Goal: Task Accomplishment & Management: Complete application form

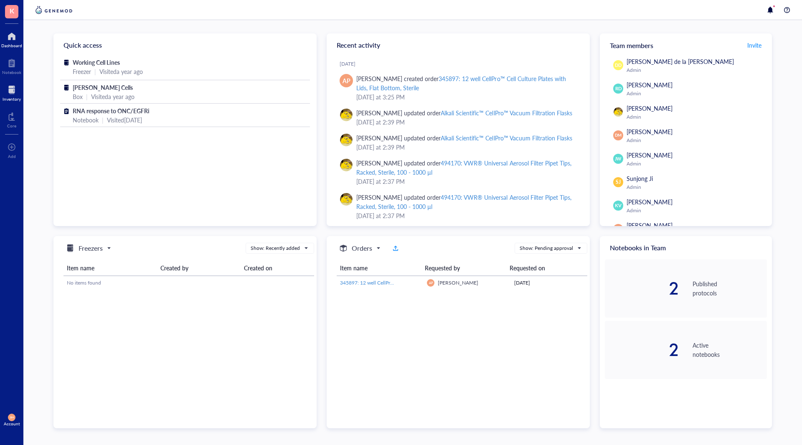
click at [10, 86] on div at bounding box center [12, 89] width 18 height 13
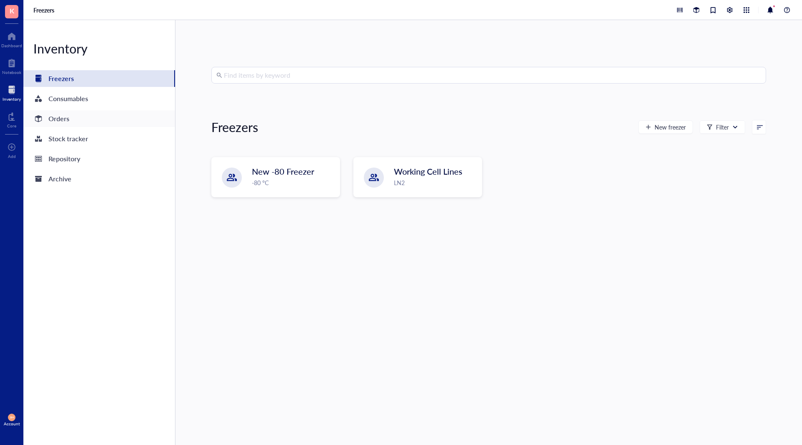
click at [57, 123] on div "Orders" at bounding box center [58, 119] width 21 height 12
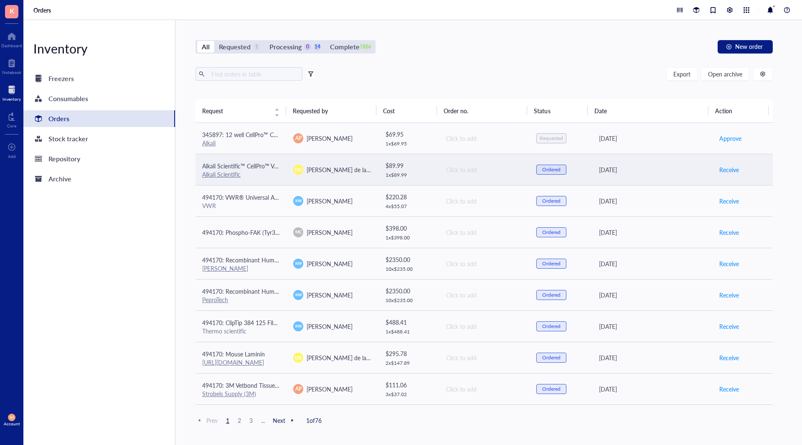
click at [282, 169] on td "Alkali Scientific™ CellPro™ Vacuum Filtration Flasks Alkali Scientific" at bounding box center [240, 169] width 91 height 31
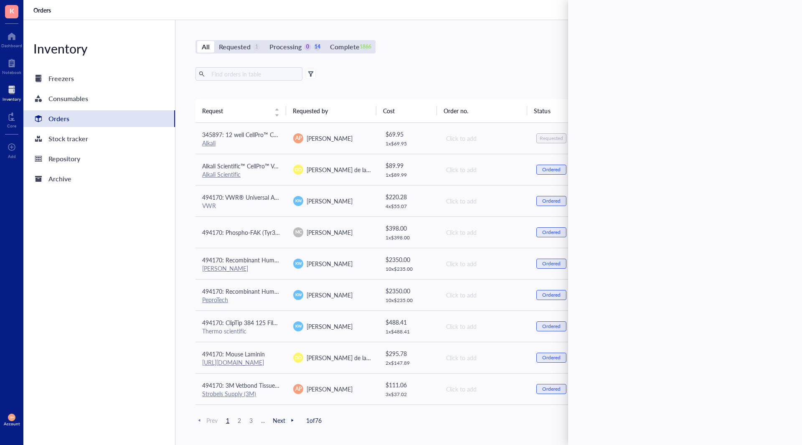
click at [405, 69] on div "Export Open archive" at bounding box center [483, 73] width 577 height 13
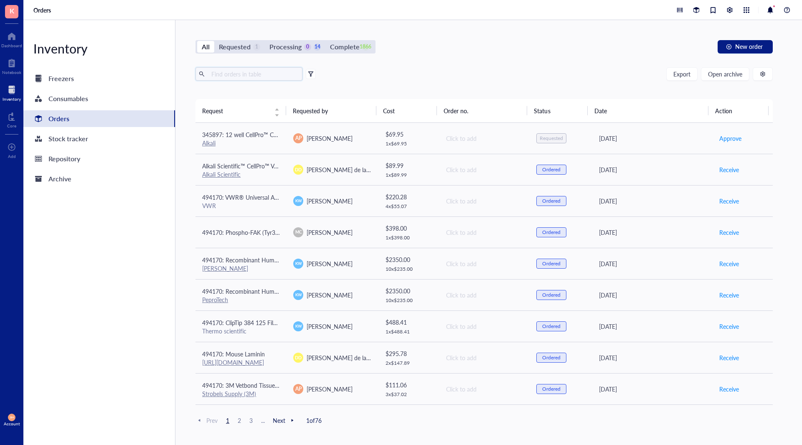
click at [250, 75] on input "text" at bounding box center [253, 74] width 91 height 13
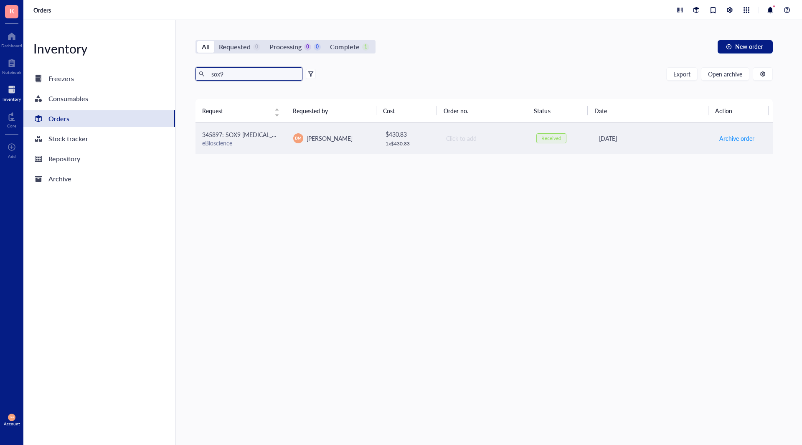
type input "sox9"
click at [285, 144] on td "345897: SOX9 [MEDICAL_DATA] (GMPR9) eBioscience" at bounding box center [240, 138] width 91 height 31
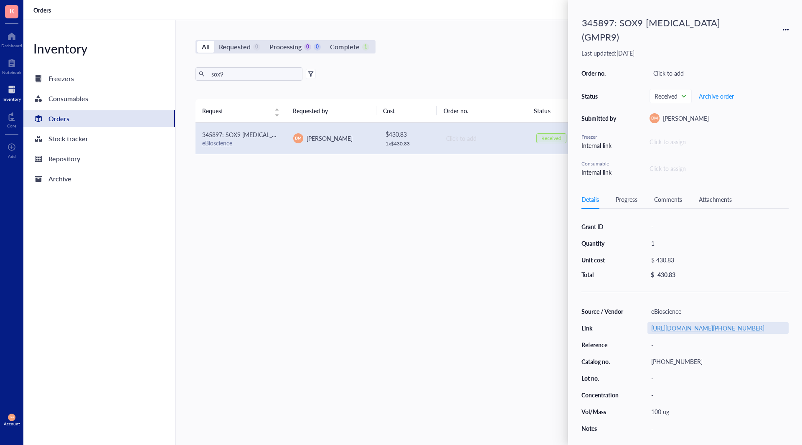
click at [723, 331] on link "[URL][DOMAIN_NAME][PHONE_NUMBER]" at bounding box center [707, 328] width 113 height 8
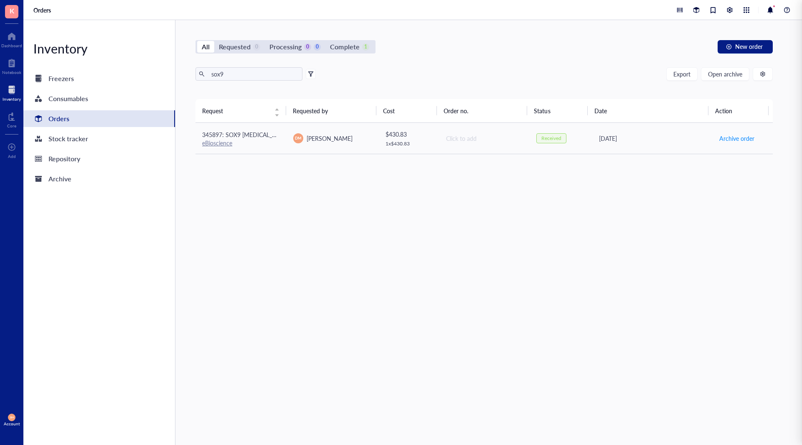
click at [457, 63] on div "All Requested 0 Processing 0 0 Complete 1 New order sox9 Export Open archive Re…" at bounding box center [483, 232] width 617 height 425
click at [756, 45] on span "New order" at bounding box center [749, 46] width 28 height 7
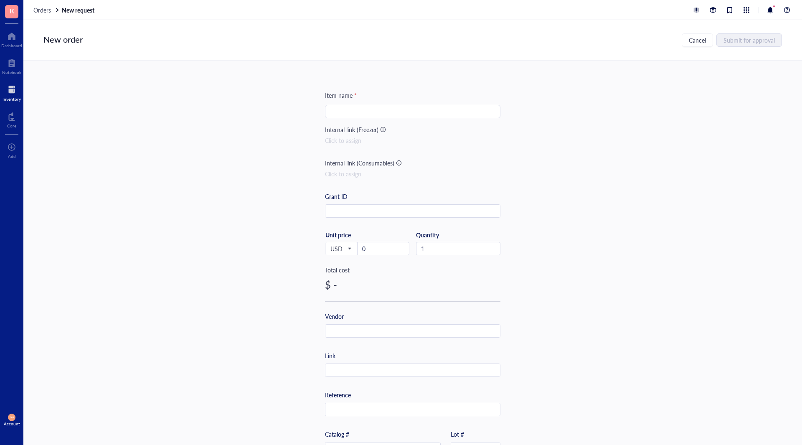
click at [363, 113] on input "search" at bounding box center [412, 111] width 165 height 13
paste input "Anti-Connexin 43 Antibody"
type input "Anti-Connexin 43 Antibody"
click at [342, 367] on input "text" at bounding box center [412, 370] width 175 height 13
paste input "[URL][DOMAIN_NAME]"
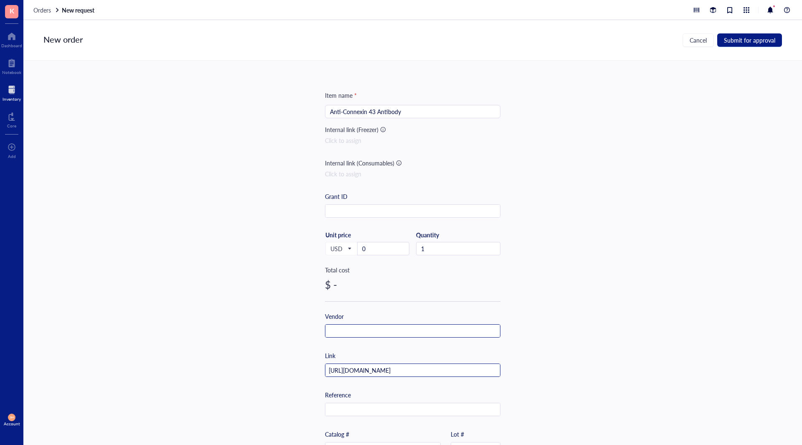
type input "[URL][DOMAIN_NAME]"
click at [345, 329] on input "text" at bounding box center [412, 330] width 175 height 13
type input "Millipore Sigma"
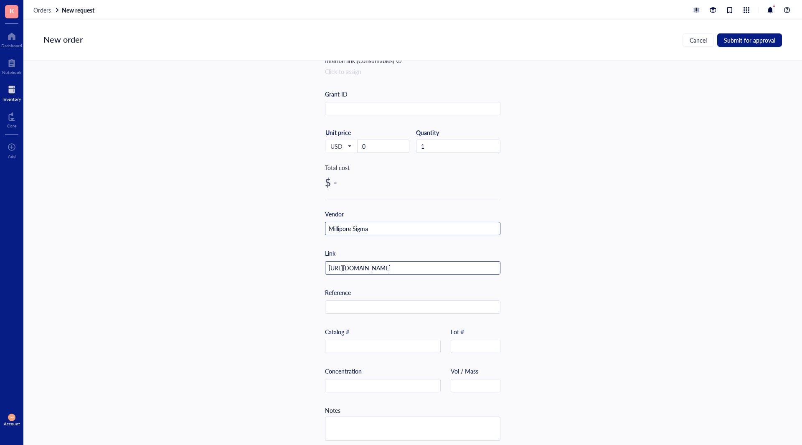
scroll to position [111, 0]
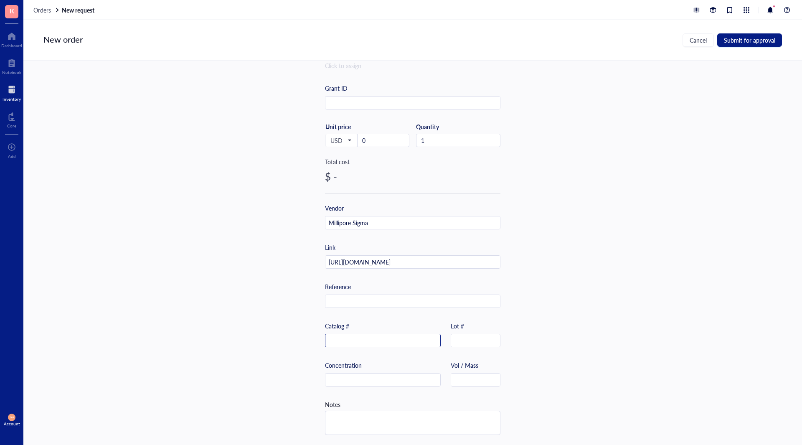
click at [364, 337] on input "text" at bounding box center [382, 340] width 115 height 13
paste input "C6219-25UL"
type input "C6219-25UL"
click at [482, 379] on input "text" at bounding box center [475, 379] width 49 height 13
type input "25 uL"
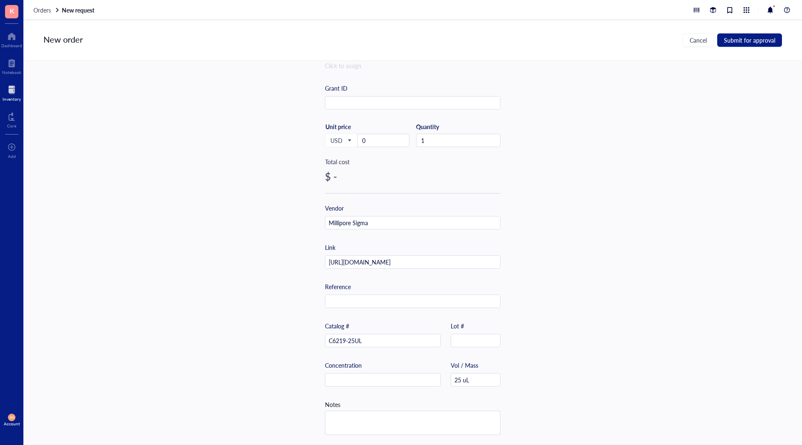
click at [632, 342] on div "Item name * Anti-Connexin 43 Antibody Internal link (Freezer) Click to assign I…" at bounding box center [412, 253] width 778 height 384
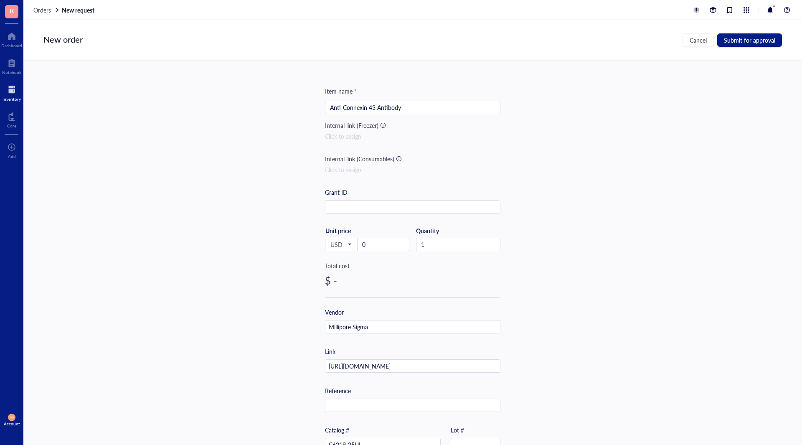
scroll to position [0, 0]
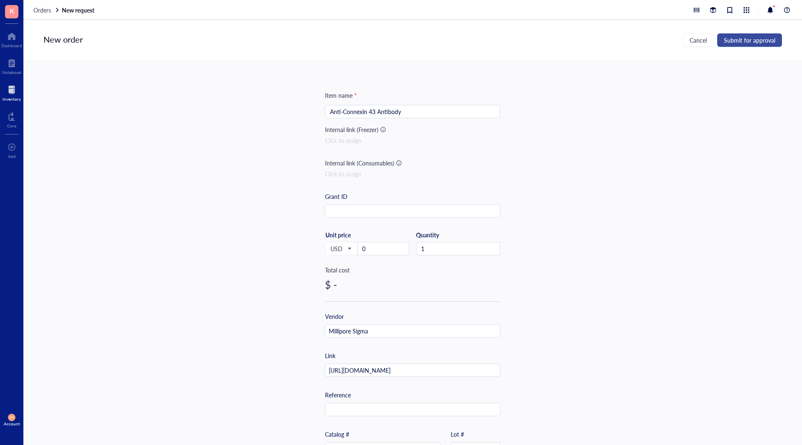
click at [770, 35] on button "Submit for approval" at bounding box center [749, 39] width 65 height 13
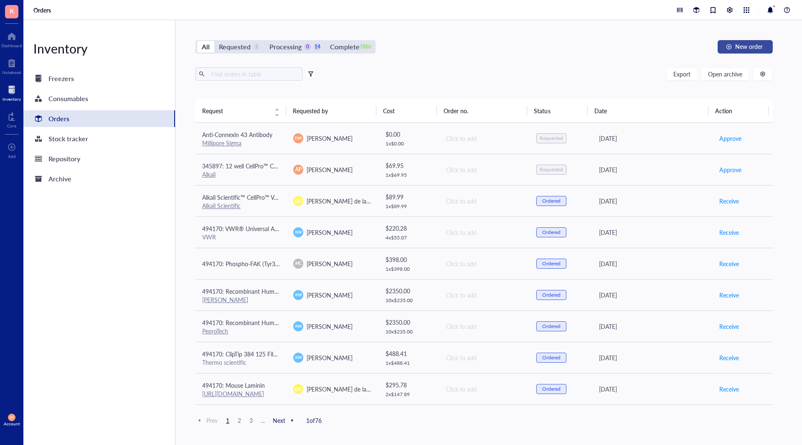
click at [757, 52] on button "New order" at bounding box center [744, 46] width 55 height 13
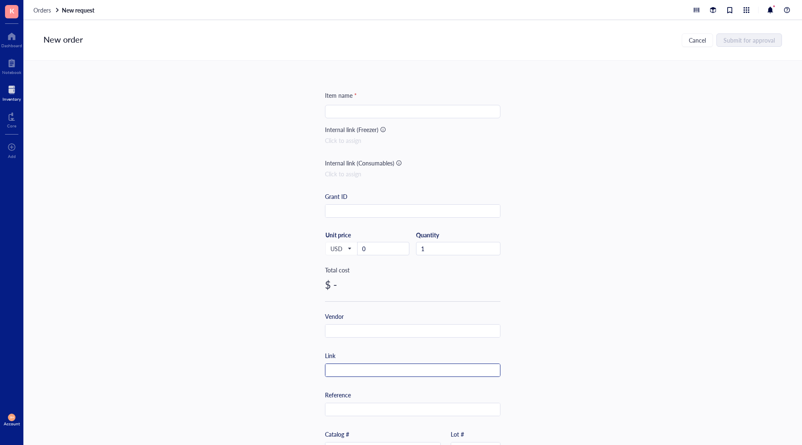
click at [352, 368] on input "text" at bounding box center [412, 370] width 175 height 13
paste input "[URL][DOMAIN_NAME]"
type input "[URL][DOMAIN_NAME]"
click at [340, 329] on input "text" at bounding box center [412, 330] width 175 height 13
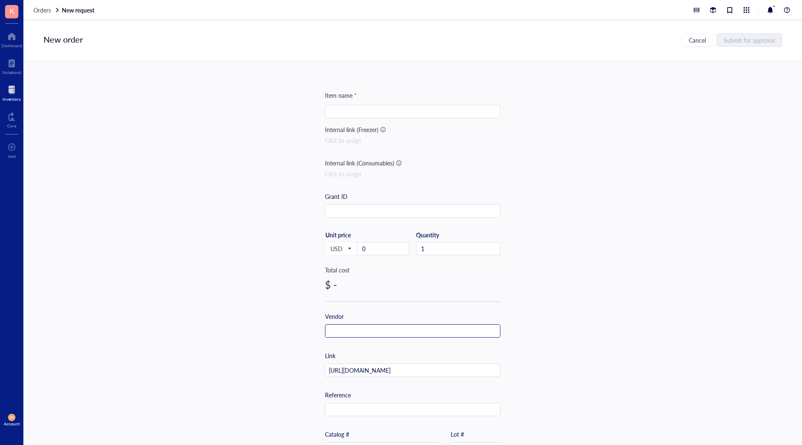
scroll to position [0, 0]
type input "CST"
click at [350, 106] on input "search" at bounding box center [412, 111] width 165 height 13
paste input "Sox9 (D8G8H) Rabbit mAb"
type input "Sox9 (D8G8H) Rabbit mAb"
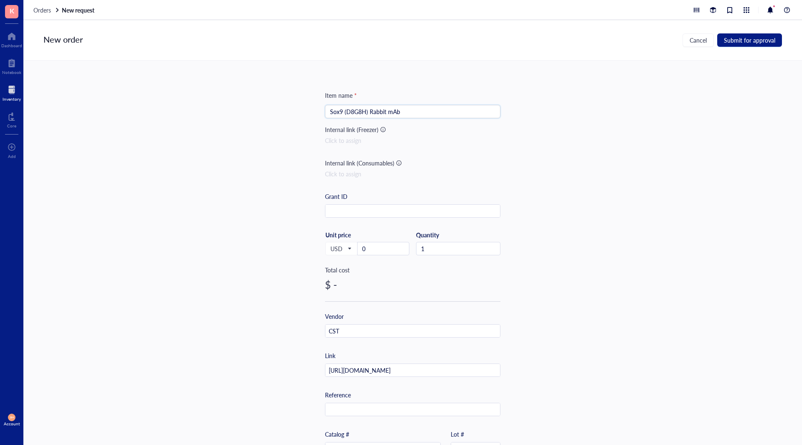
click at [585, 228] on div "Item name * Sox9 (D8G8H) Rabbit mAb Sox9 (D8G8H) Rabbit mAb Internal link (Free…" at bounding box center [412, 253] width 778 height 384
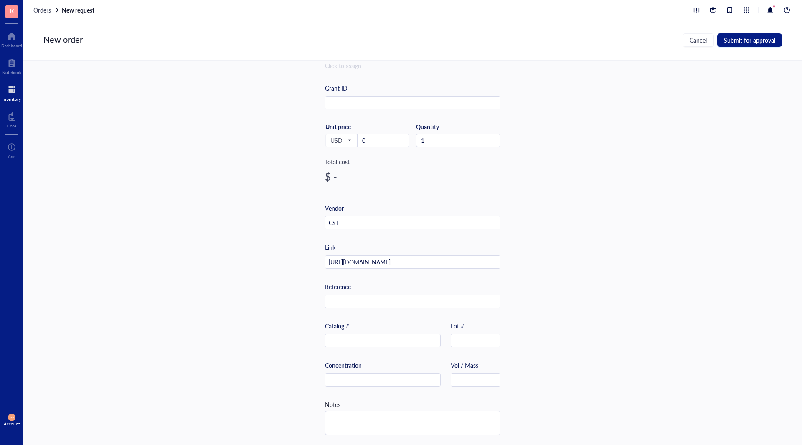
scroll to position [111, 0]
click at [385, 338] on input "text" at bounding box center [382, 340] width 115 height 13
paste input "82630T"
type input "82630T"
click at [463, 373] on input "text" at bounding box center [475, 379] width 49 height 13
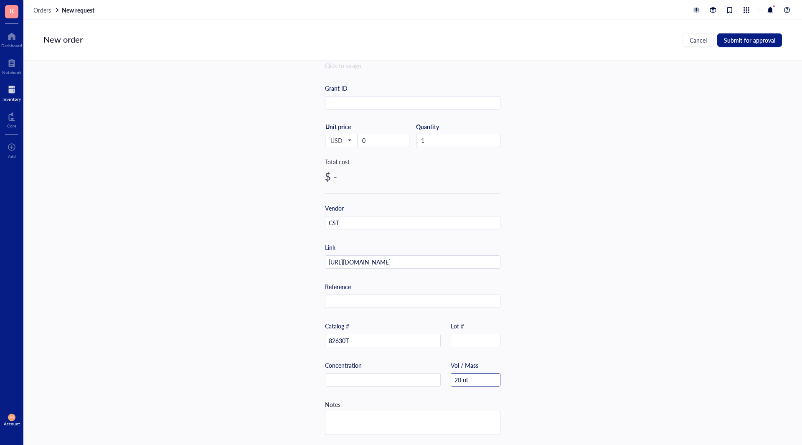
type input "20 uL"
click at [592, 294] on div "Item name * Sox9 (D8G8H) Rabbit mAb Internal link (Freezer) Click to assign Int…" at bounding box center [412, 253] width 778 height 384
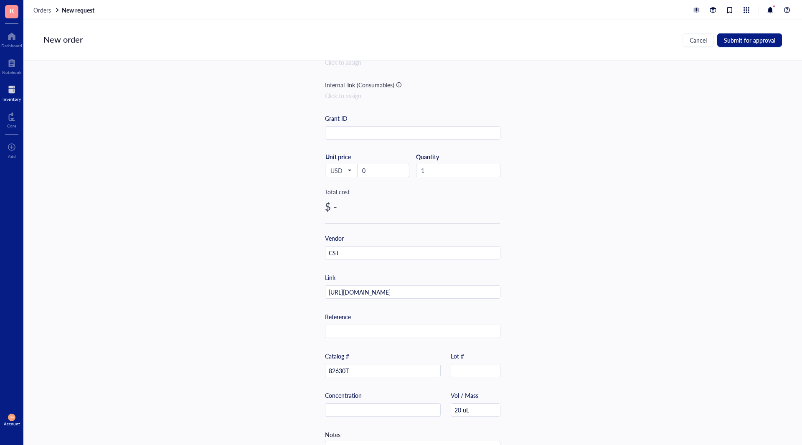
scroll to position [0, 0]
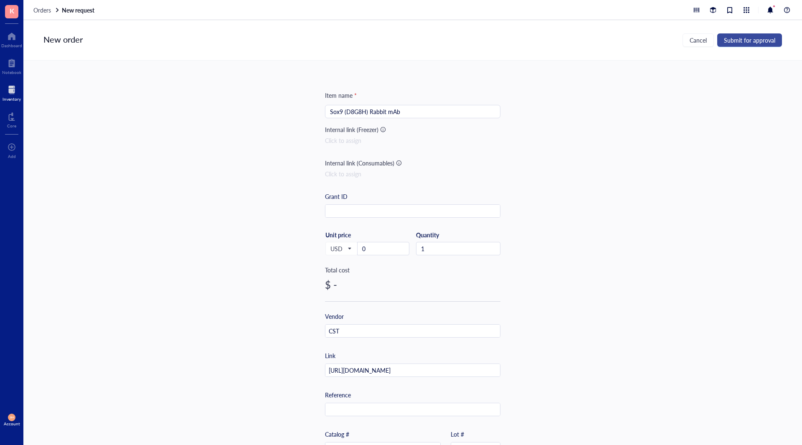
click at [765, 39] on span "Submit for approval" at bounding box center [749, 40] width 51 height 7
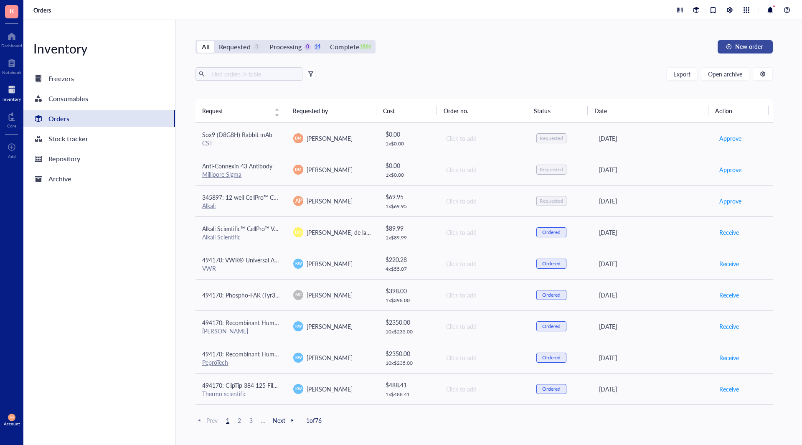
click at [754, 49] on span "New order" at bounding box center [749, 46] width 28 height 7
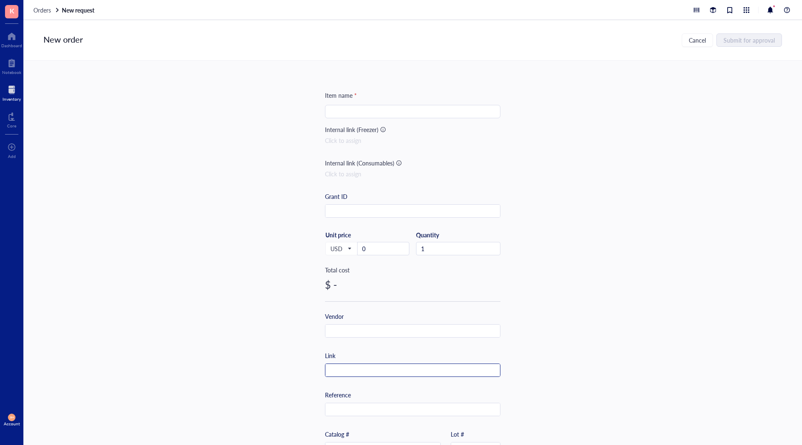
click at [348, 374] on input "text" at bounding box center [412, 370] width 175 height 13
paste input "[URL][DOMAIN_NAME][MEDICAL_DATA]"
type input "[URL][DOMAIN_NAME][MEDICAL_DATA]"
click at [594, 318] on div "Item name * Internal link (Freezer) Click to assign Internal link (Consumables)…" at bounding box center [412, 253] width 778 height 384
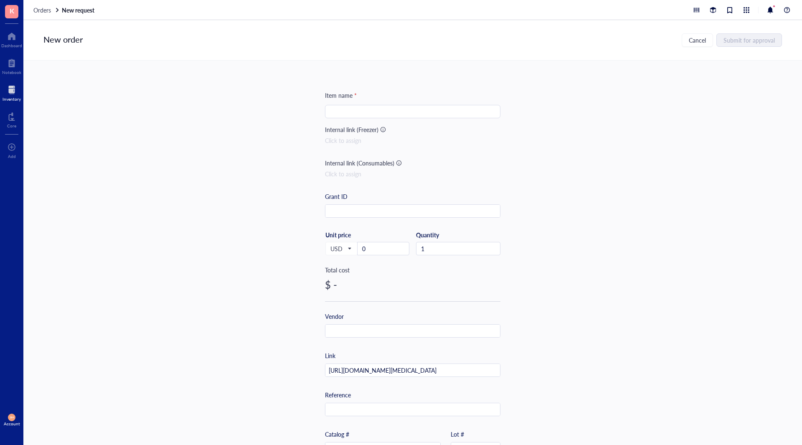
scroll to position [0, 0]
click at [357, 111] on input "search" at bounding box center [412, 111] width 165 height 13
paste input "Anti-S100 beta antibody [EP1576Y] - [MEDICAL_DATA] Marker"
type input "Anti-S100 beta antibody [EP1576Y] - [MEDICAL_DATA] Marker"
click at [622, 211] on div "Item name * Anti-S100 beta antibody [EP1576Y] - [MEDICAL_DATA] Marker Internal …" at bounding box center [412, 253] width 778 height 384
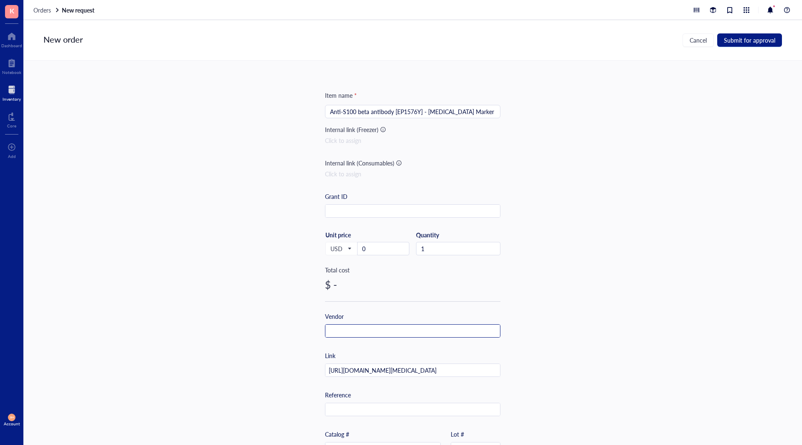
click at [380, 334] on input "text" at bounding box center [412, 330] width 175 height 13
type input "Abcam"
click at [682, 281] on div "Item name * Anti-S100 beta antibody [EP1576Y] - [MEDICAL_DATA] Marker Internal …" at bounding box center [412, 253] width 778 height 384
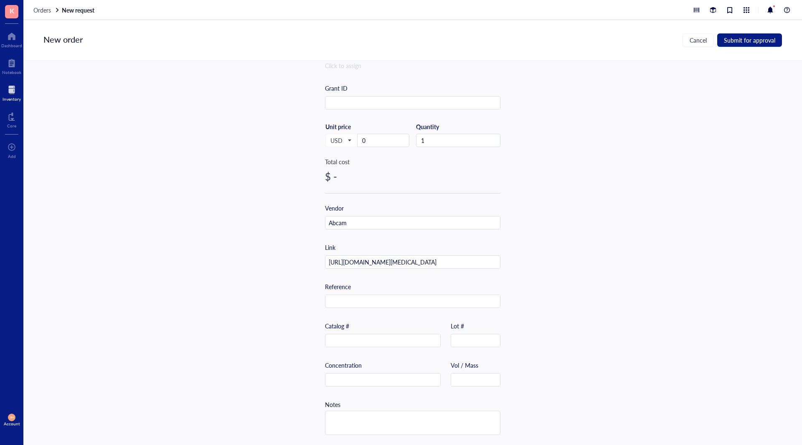
scroll to position [111, 0]
click at [473, 383] on div "Concentration Vol / Mass" at bounding box center [412, 379] width 175 height 39
click at [474, 379] on input "text" at bounding box center [475, 379] width 49 height 13
type input "100 uL"
click at [384, 344] on div "Catalog # Lot #" at bounding box center [412, 340] width 175 height 39
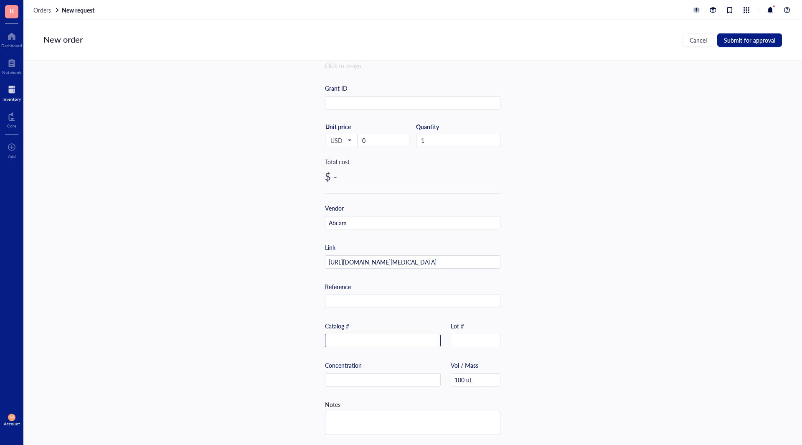
click at [385, 337] on input "text" at bounding box center [382, 340] width 115 height 13
paste input "ab52642"
type input "ab52642"
click at [612, 332] on div "Item name * Anti-S100 beta antibody [EP1576Y] - [MEDICAL_DATA] Marker Internal …" at bounding box center [412, 253] width 778 height 384
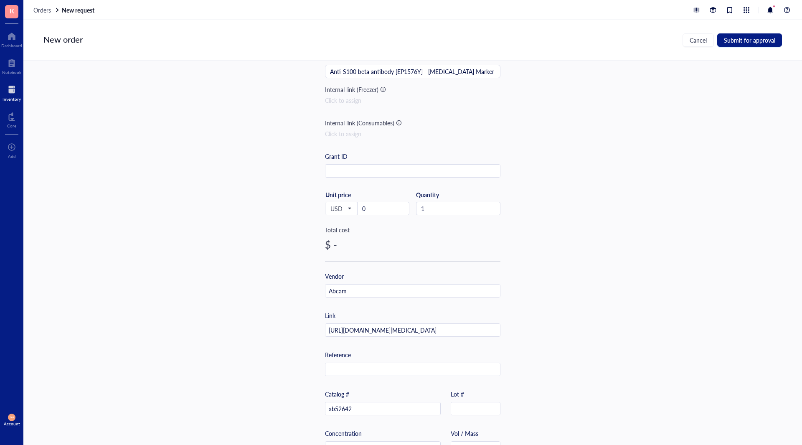
scroll to position [0, 0]
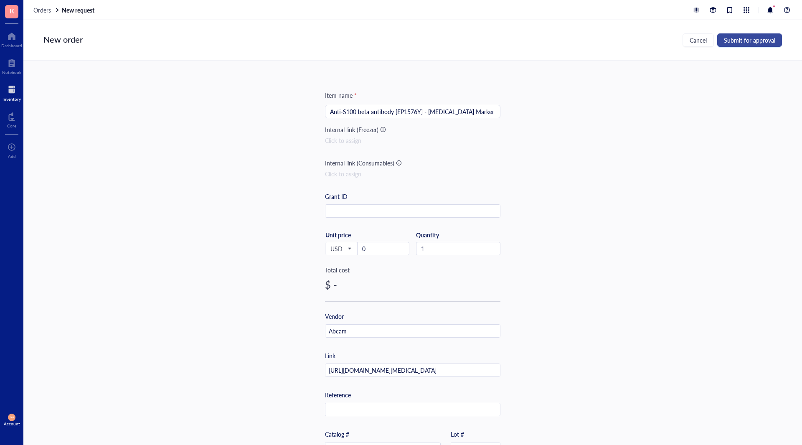
click at [760, 41] on span "Submit for approval" at bounding box center [749, 40] width 51 height 7
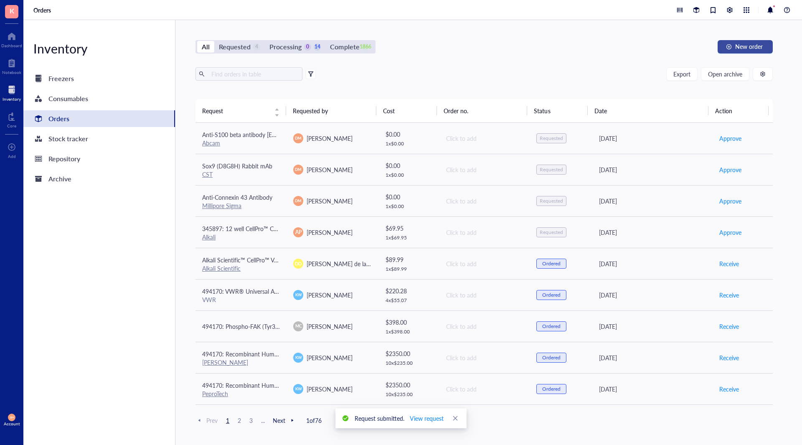
click at [737, 47] on span "New order" at bounding box center [749, 46] width 28 height 7
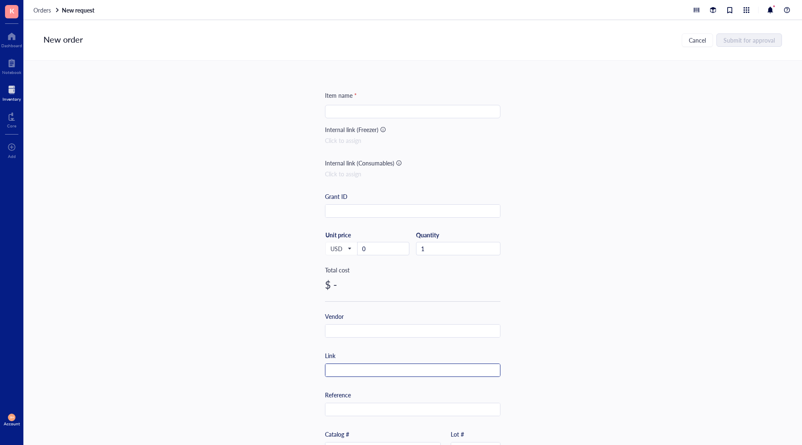
click at [336, 371] on input "text" at bounding box center [412, 370] width 175 height 13
paste input "[URL][DOMAIN_NAME]"
type input "[URL][DOMAIN_NAME]"
click at [363, 326] on input "text" at bounding box center [412, 330] width 175 height 13
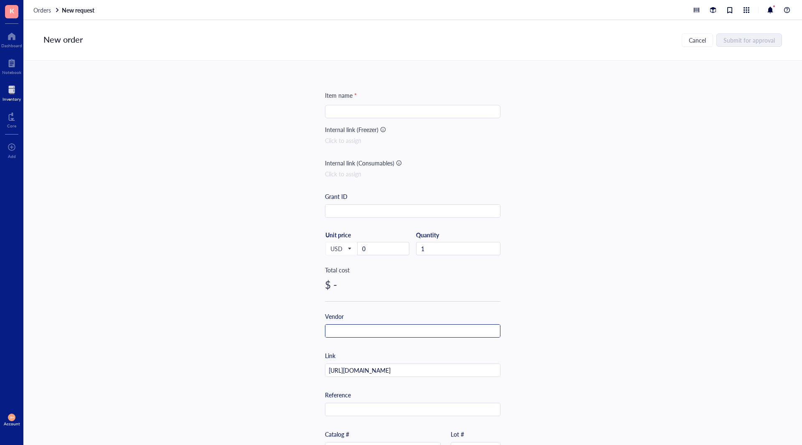
scroll to position [0, 0]
type input "Abcam"
click at [577, 319] on div "Item name * Internal link (Freezer) Click to assign Internal link (Consumables)…" at bounding box center [412, 253] width 778 height 384
click at [349, 116] on input "search" at bounding box center [412, 111] width 165 height 13
paste input "Anti-WIF1 antibody [EPR9385]"
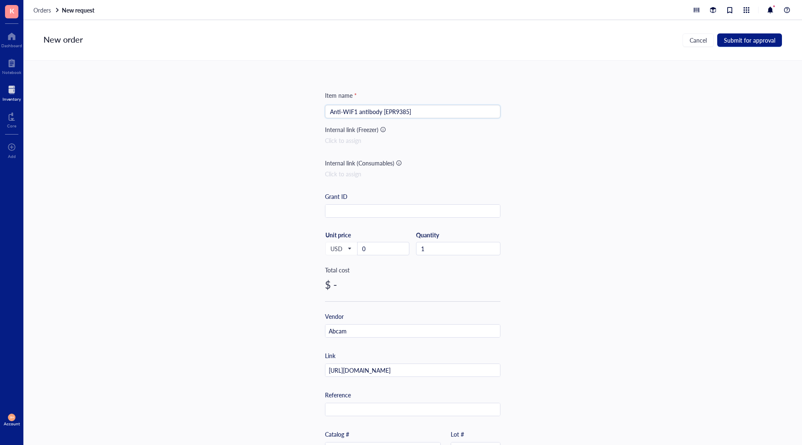
type input "Anti-WIF1 antibody [EPR9385]"
click at [580, 219] on div "Item name * Anti-WIF1 antibody [EPR9385] Anti-WIF1 antibody [EPR9385] Internal …" at bounding box center [412, 253] width 778 height 384
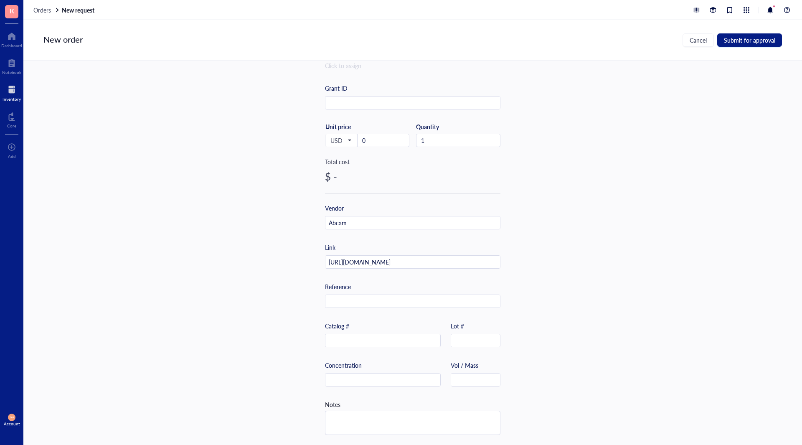
scroll to position [111, 0]
click at [358, 335] on input "text" at bounding box center [382, 340] width 115 height 13
paste input "ab155101"
type input "ab155101"
click at [466, 378] on input "text" at bounding box center [475, 379] width 49 height 13
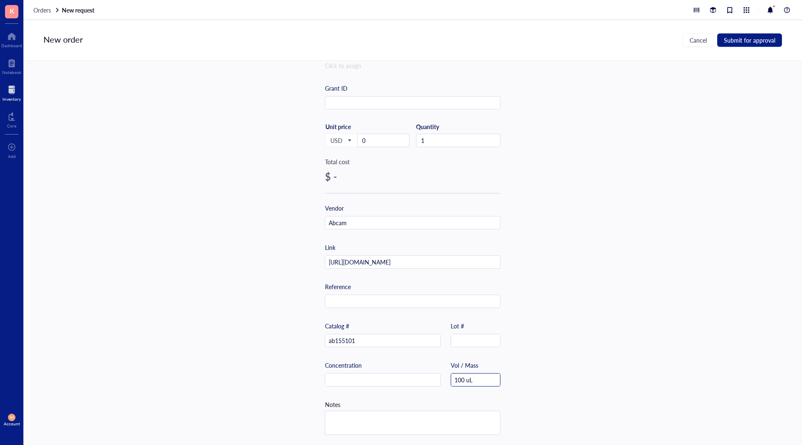
type input "100 uL"
click at [544, 332] on div "Item name * Anti-WIF1 antibody [EPR9385] Internal link (Freezer) Click to assig…" at bounding box center [412, 253] width 778 height 384
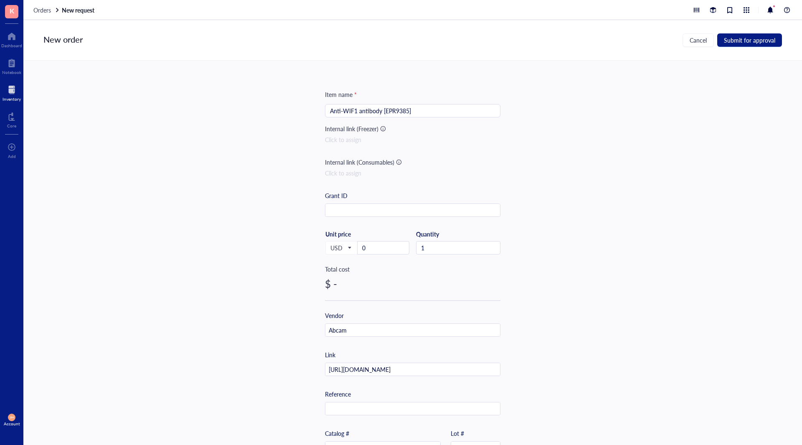
scroll to position [0, 0]
click at [743, 34] on button "Submit for approval" at bounding box center [749, 39] width 65 height 13
